Goal: Task Accomplishment & Management: Manage account settings

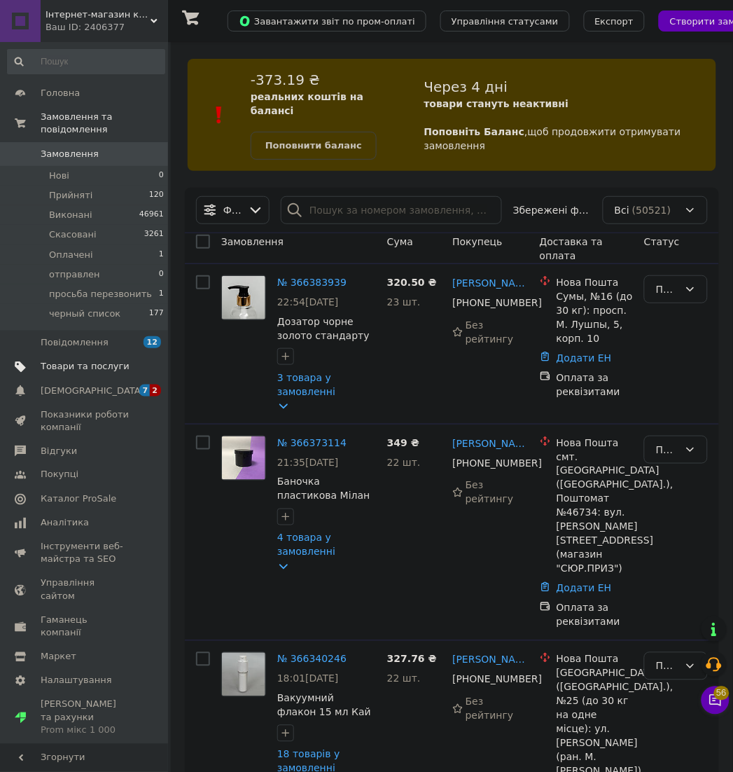
click at [104, 360] on span "Товари та послуги" at bounding box center [85, 366] width 89 height 13
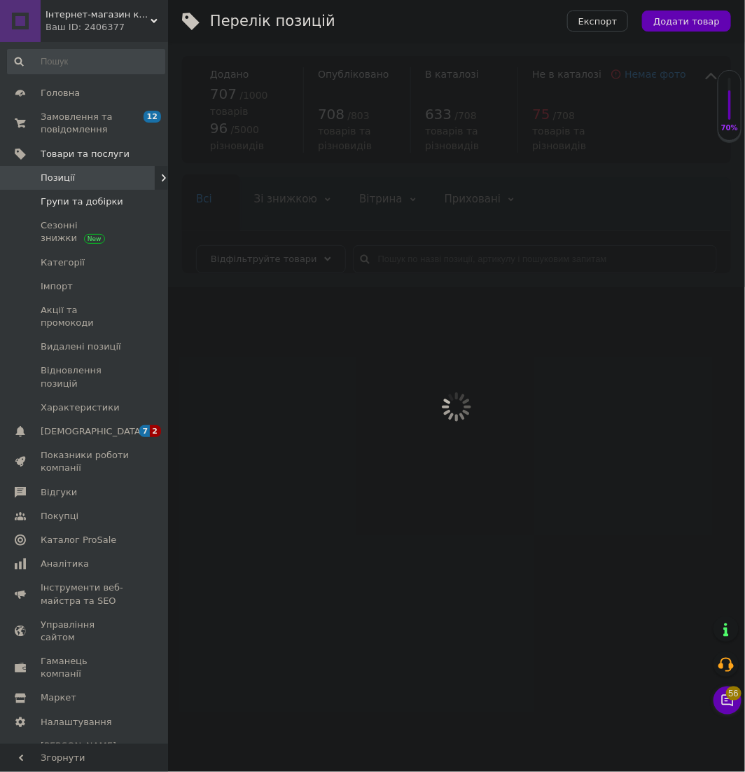
click at [106, 205] on span "Групи та добірки" at bounding box center [82, 201] width 83 height 13
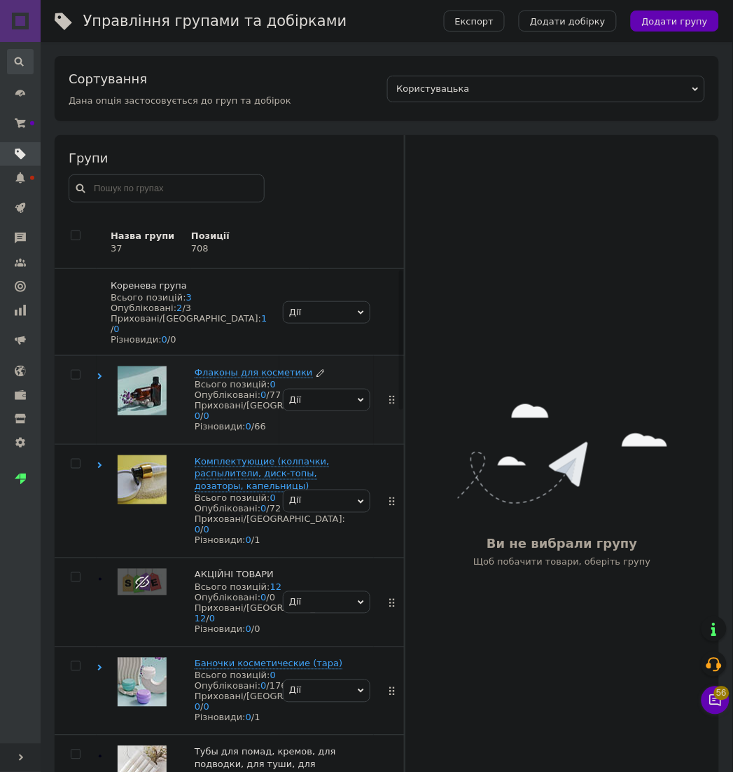
click at [233, 378] on span "Флаконы для косметики" at bounding box center [254, 372] width 118 height 11
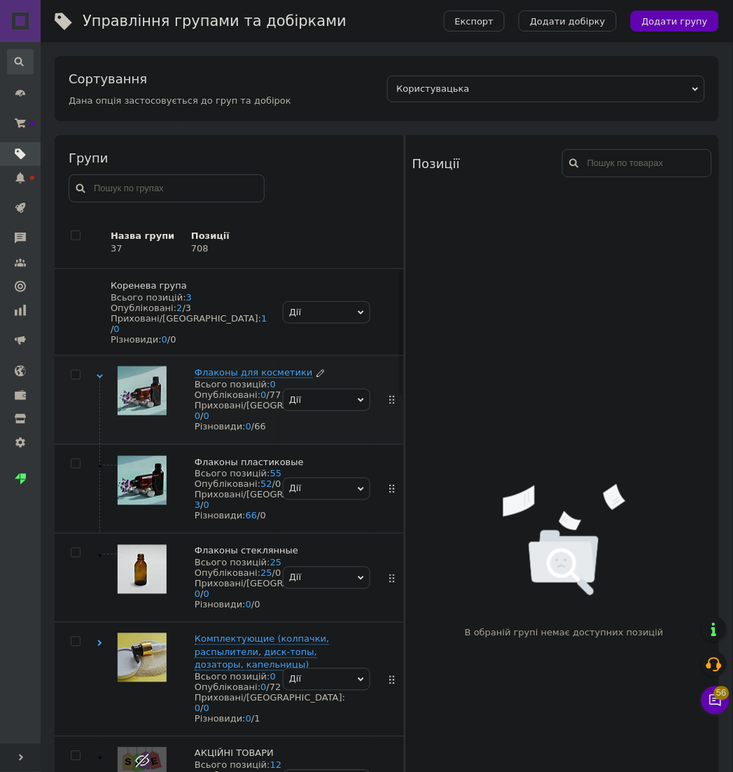
click at [200, 390] on div "Всього позицій: 0" at bounding box center [270, 384] width 151 height 11
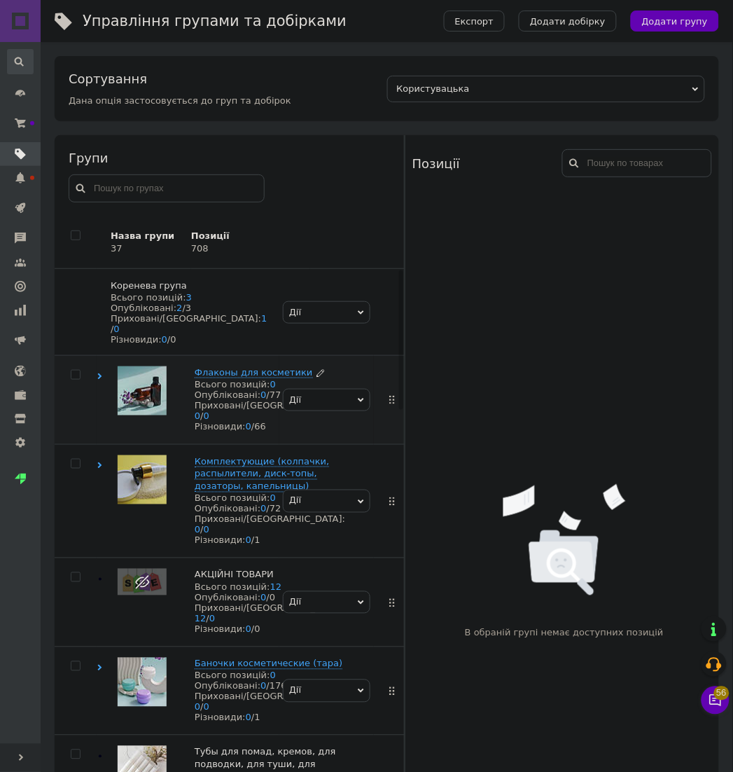
click at [207, 390] on div "Всього позицій: 0" at bounding box center [270, 384] width 151 height 11
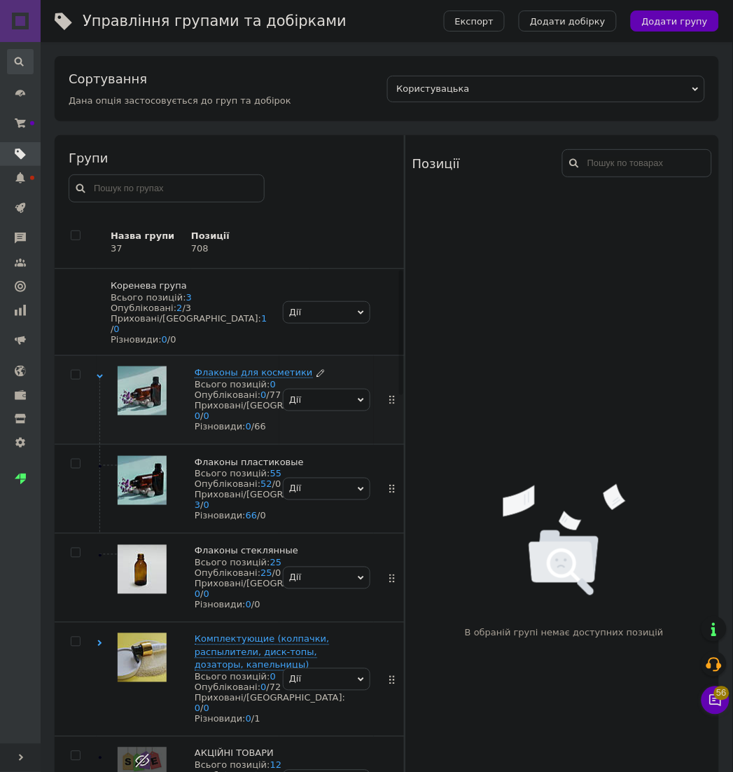
click at [210, 376] on span "Флаконы для косметики" at bounding box center [254, 372] width 118 height 11
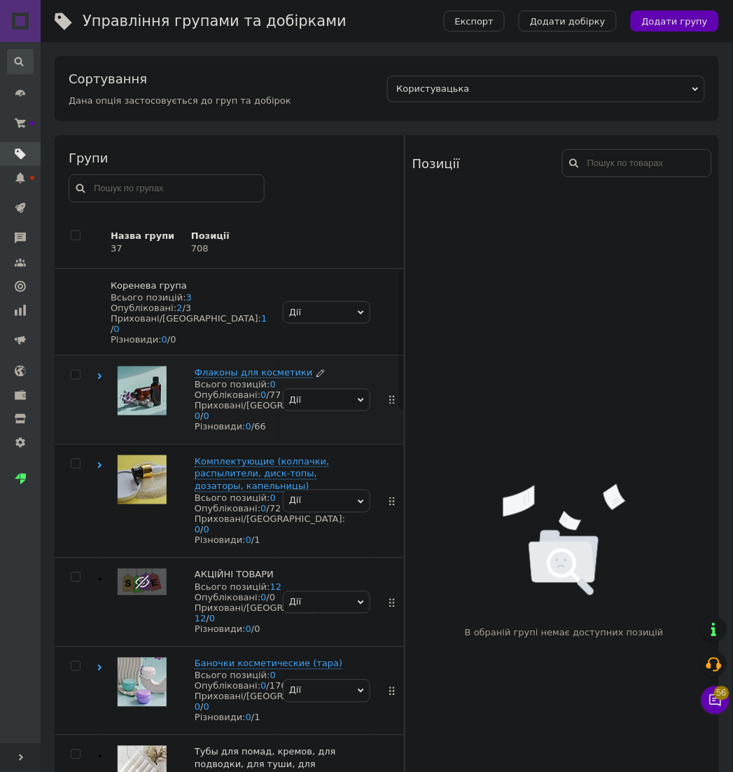
click at [210, 376] on span "Флаконы для косметики" at bounding box center [254, 372] width 118 height 11
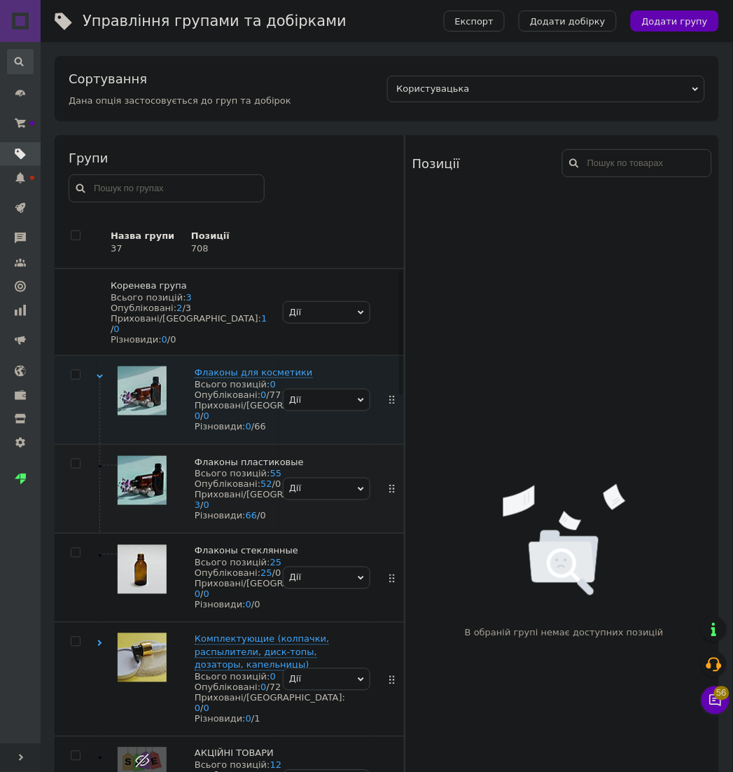
click at [220, 507] on div "Флаконы пластиковые Всього позицій: 55 Опубліковані: 52 / 0 Приховані/Видалені:…" at bounding box center [188, 488] width 183 height 89
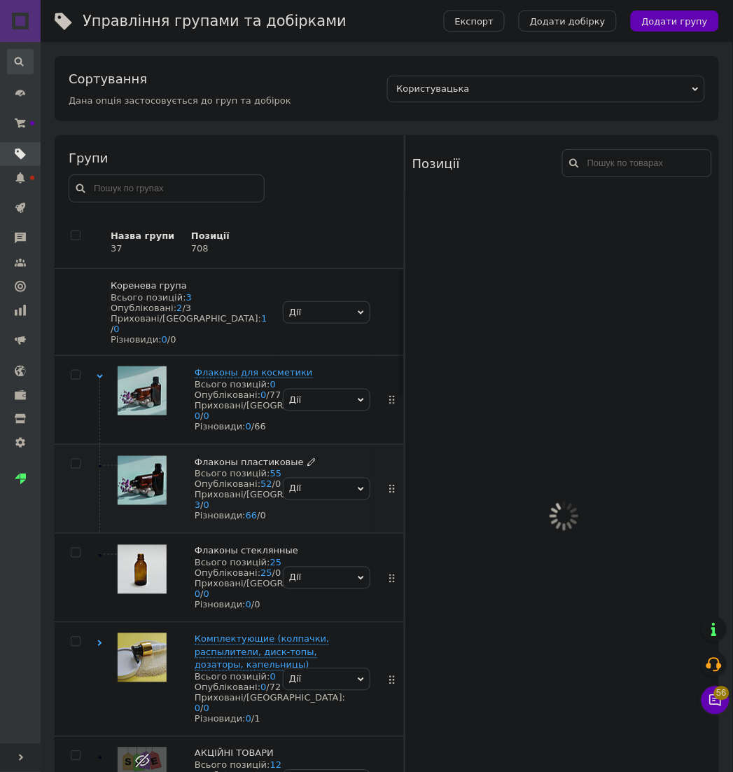
click at [214, 467] on span "Флаконы пластиковые" at bounding box center [249, 462] width 109 height 11
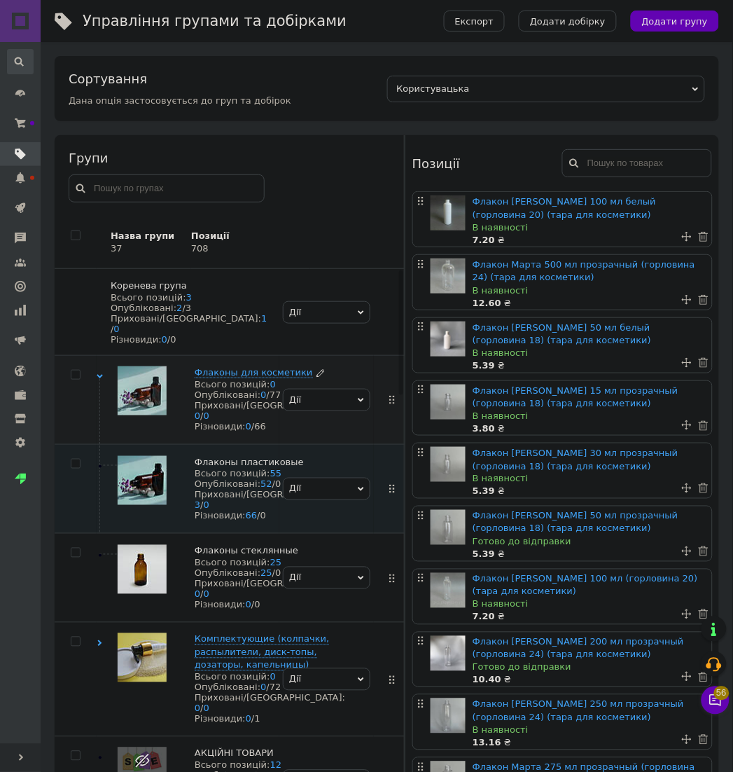
click at [215, 378] on span "Флаконы для косметики" at bounding box center [254, 372] width 118 height 11
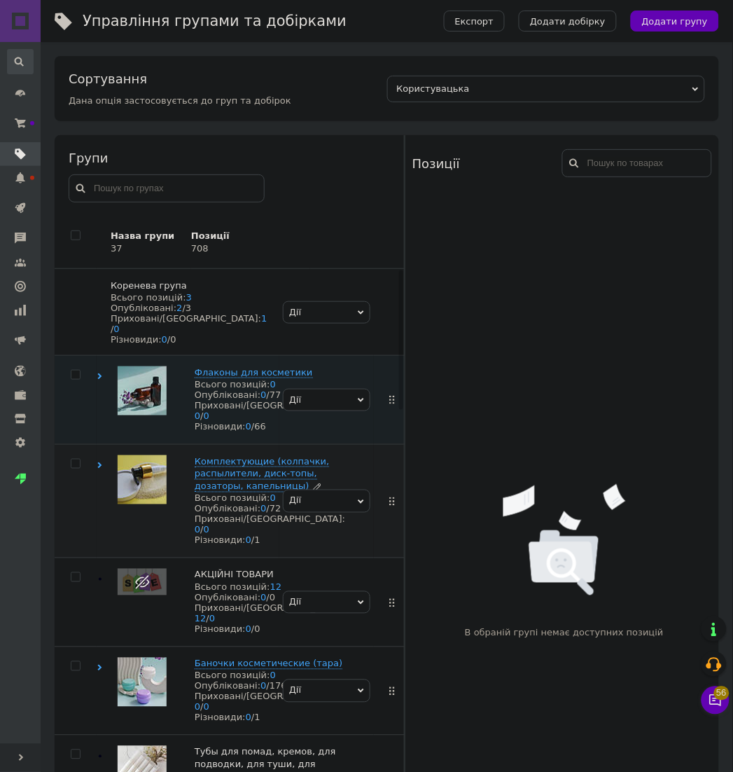
click at [214, 492] on span "Комплектующие (колпачки, распылители, диск-топы, дозаторы, капельницы)" at bounding box center [262, 474] width 135 height 36
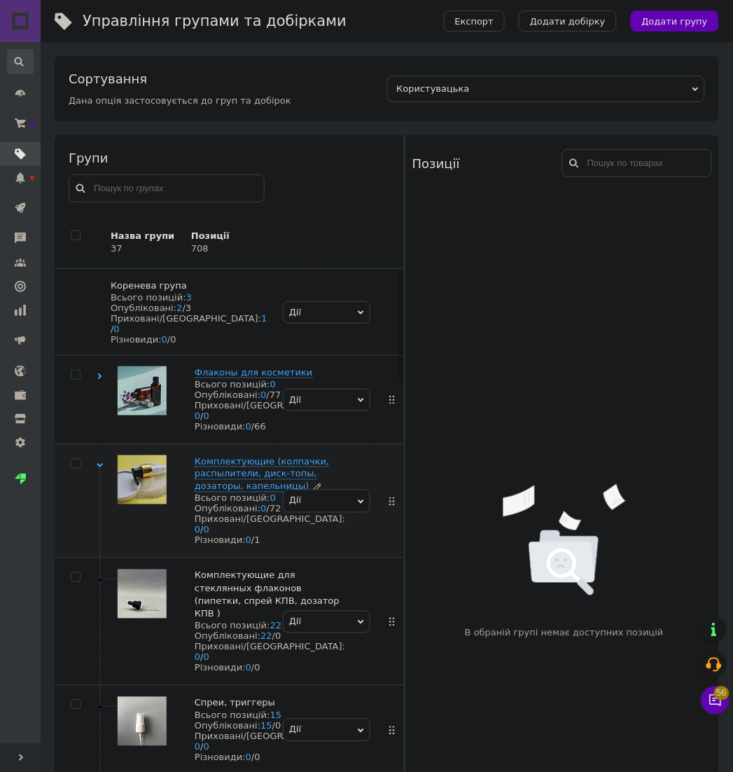
click at [205, 492] on span "Комплектующие (колпачки, распылители, диск-топы, дозаторы, капельницы)" at bounding box center [262, 474] width 135 height 36
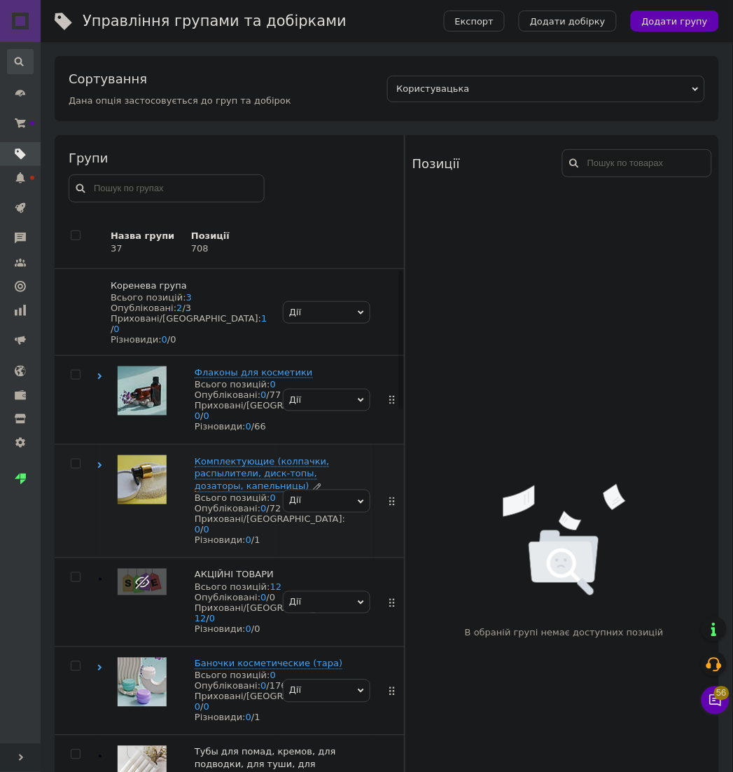
click at [209, 492] on span "Комплектующие (колпачки, распылители, диск-топы, дозаторы, капельницы)" at bounding box center [262, 474] width 135 height 36
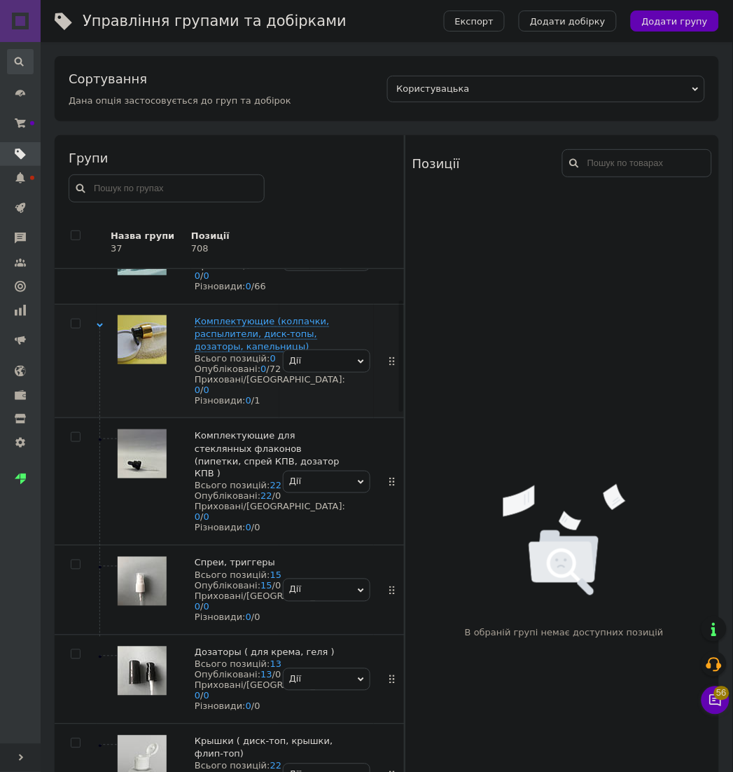
scroll to position [156, 0]
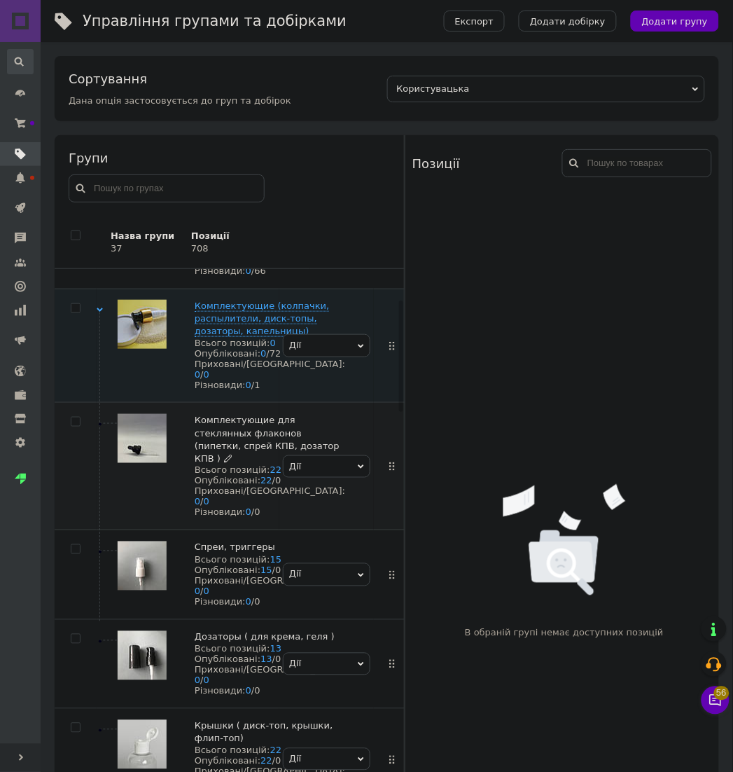
click at [208, 464] on span "Комплектующие для стеклянных флаконов (пипетки, спрей КПВ, дозатор КПВ )" at bounding box center [267, 439] width 145 height 49
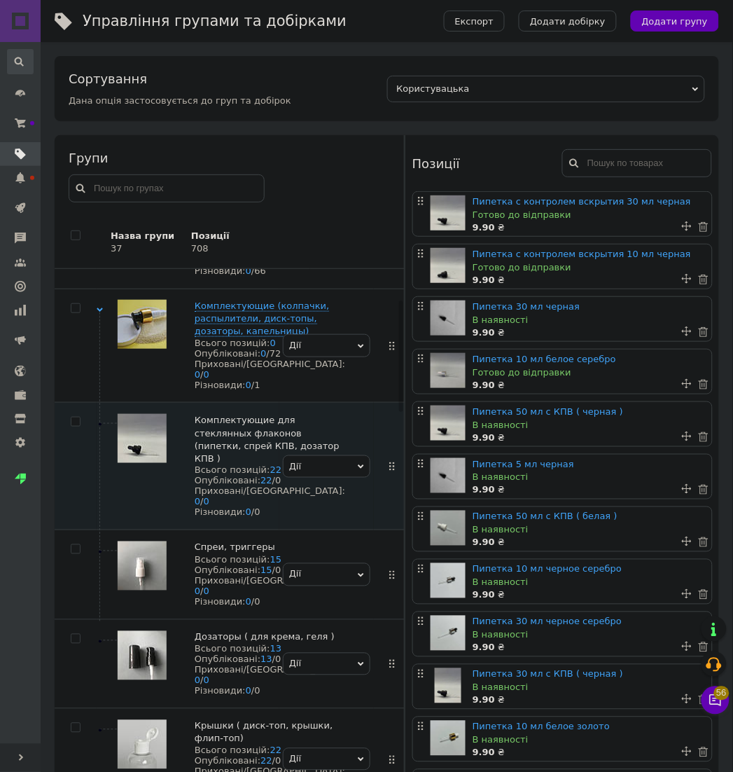
drag, startPoint x: 554, startPoint y: 204, endPoint x: 17, endPoint y: 506, distance: 616.4
click at [17, 506] on div "Головна Замовлення та повідомлення Замовлення та повідомлення Замовлення Повідо…" at bounding box center [20, 393] width 41 height 702
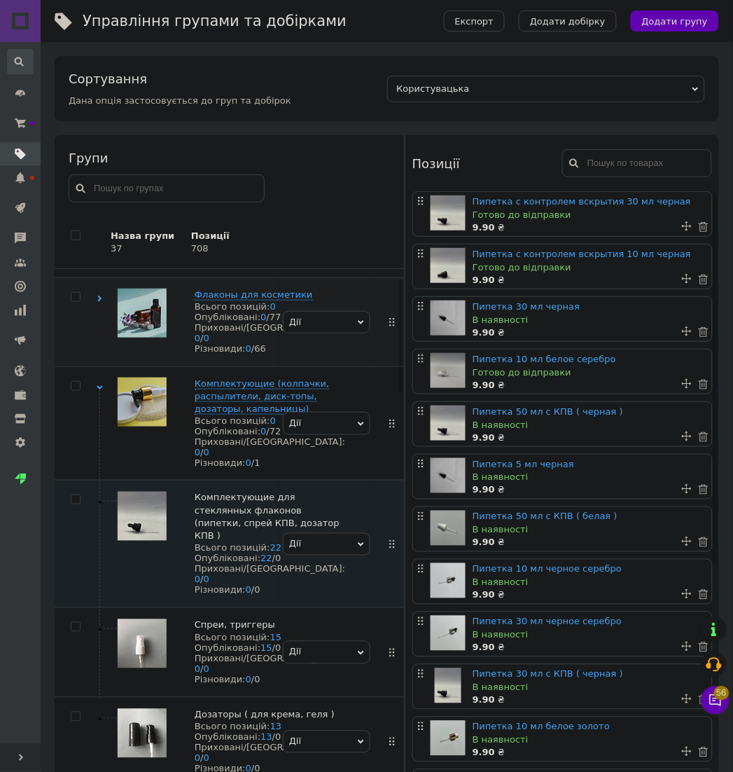
scroll to position [0, 0]
